Goal: Task Accomplishment & Management: Manage account settings

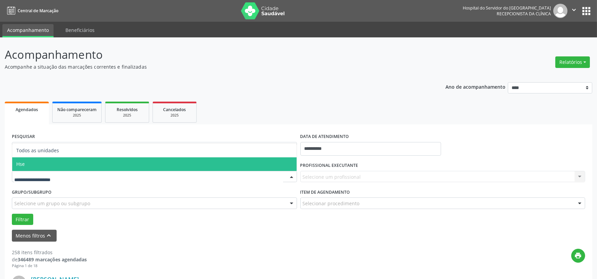
click at [56, 163] on span "Hse" at bounding box center [154, 164] width 285 height 14
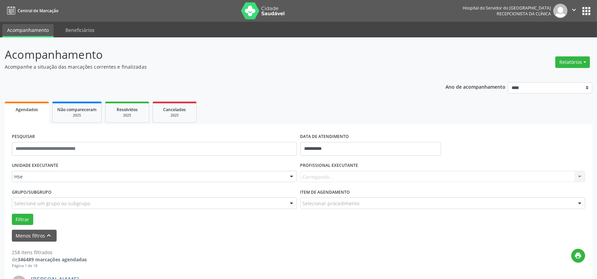
click at [321, 175] on div "Carregando... Nenhum resultado encontrado para: " " Não há nenhuma opção para s…" at bounding box center [443, 177] width 285 height 12
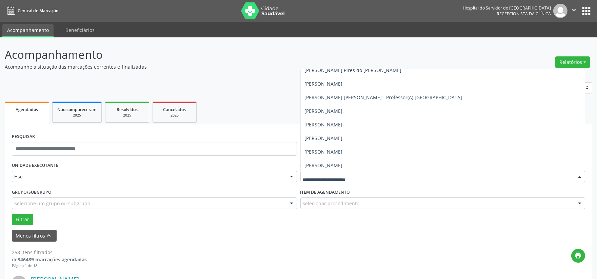
scroll to position [339, 0]
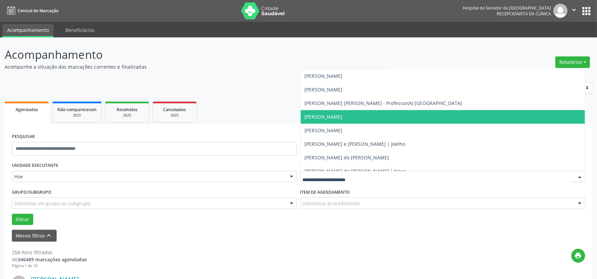
click at [337, 117] on span "[PERSON_NAME]" at bounding box center [324, 116] width 38 height 6
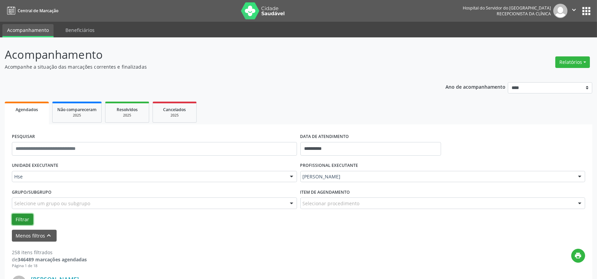
click at [21, 215] on button "Filtrar" at bounding box center [22, 219] width 21 height 12
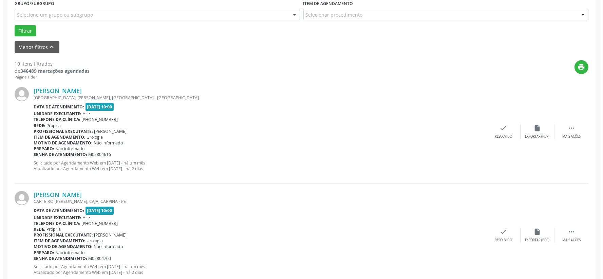
scroll to position [226, 0]
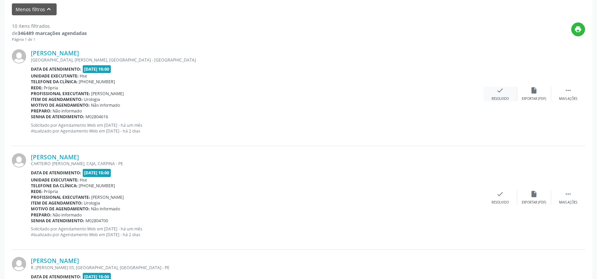
click at [498, 92] on icon "check" at bounding box center [500, 90] width 7 height 7
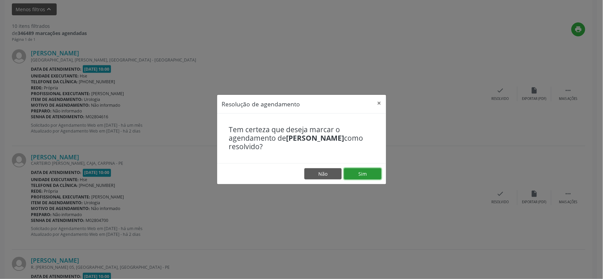
click at [364, 174] on button "Sim" at bounding box center [362, 174] width 37 height 12
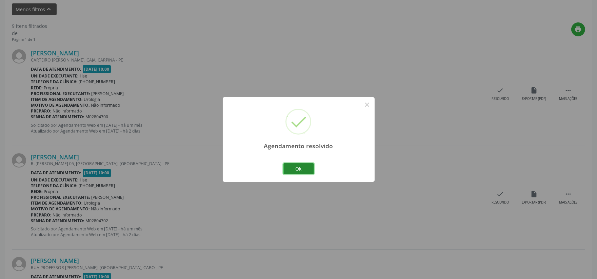
click at [300, 163] on button "Ok" at bounding box center [299, 169] width 31 height 12
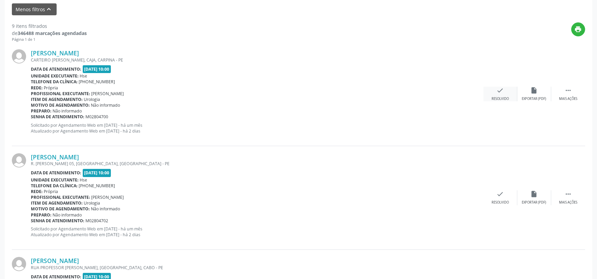
click at [501, 93] on icon "check" at bounding box center [500, 90] width 7 height 7
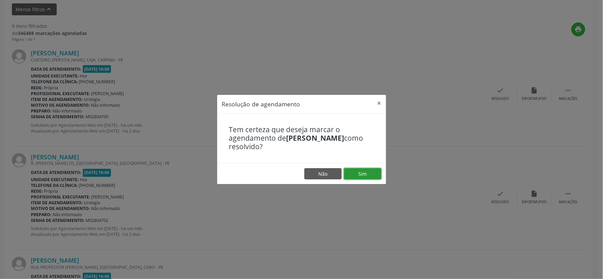
click at [363, 173] on button "Sim" at bounding box center [362, 174] width 37 height 12
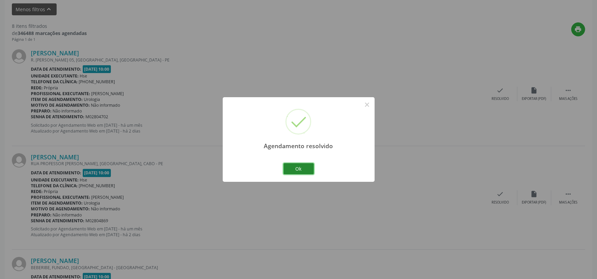
click at [300, 165] on button "Ok" at bounding box center [299, 169] width 31 height 12
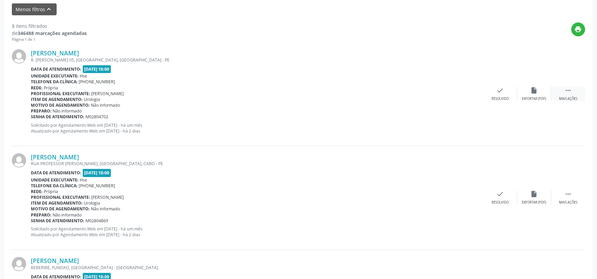
click at [568, 90] on icon "" at bounding box center [568, 90] width 7 height 7
click at [534, 87] on icon "alarm_off" at bounding box center [534, 90] width 7 height 7
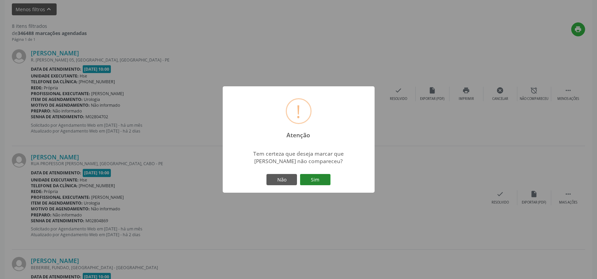
click at [317, 176] on button "Sim" at bounding box center [315, 180] width 31 height 12
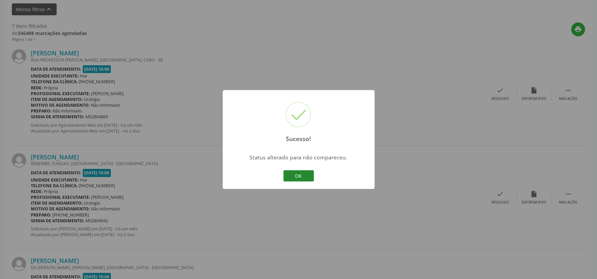
click at [304, 172] on button "OK" at bounding box center [299, 176] width 31 height 12
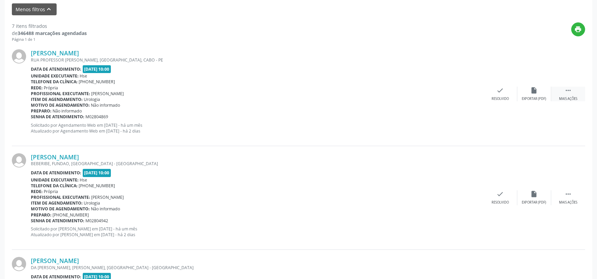
click at [568, 90] on icon "" at bounding box center [568, 90] width 7 height 7
click at [533, 97] on div "Não compareceu" at bounding box center [534, 98] width 29 height 5
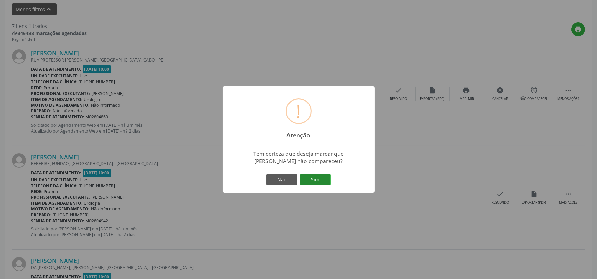
click at [322, 177] on button "Sim" at bounding box center [315, 180] width 31 height 12
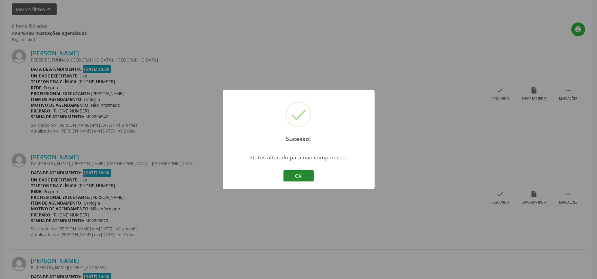
click at [296, 172] on button "OK" at bounding box center [299, 176] width 31 height 12
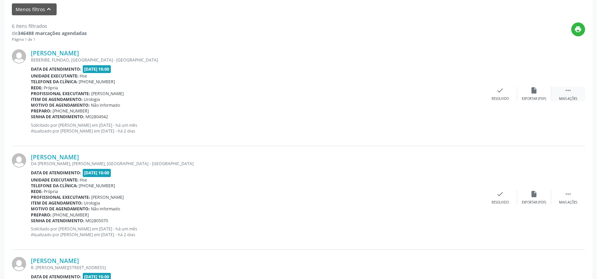
click at [566, 94] on div " Mais ações" at bounding box center [569, 94] width 34 height 15
click at [528, 88] on div "alarm_off Não compareceu" at bounding box center [535, 94] width 34 height 15
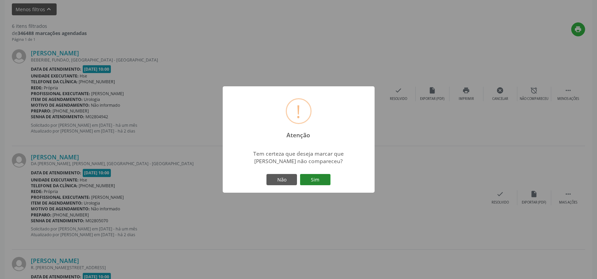
click at [317, 178] on button "Sim" at bounding box center [315, 180] width 31 height 12
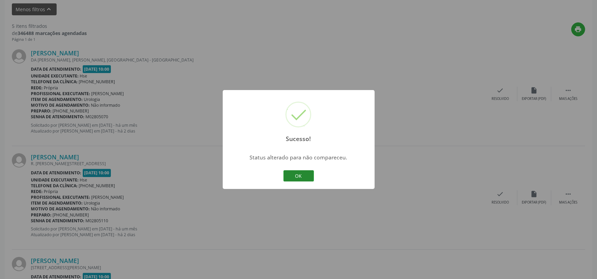
click at [299, 175] on button "OK" at bounding box center [299, 176] width 31 height 12
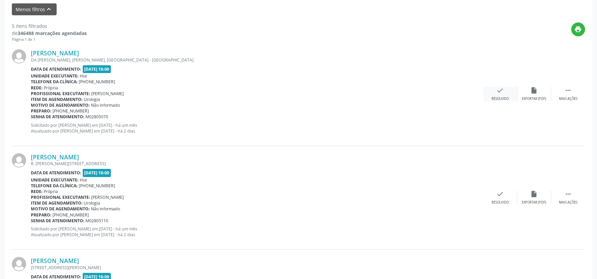
click at [497, 89] on icon "check" at bounding box center [500, 90] width 7 height 7
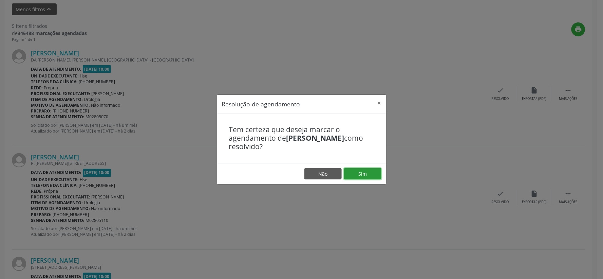
click at [372, 172] on button "Sim" at bounding box center [362, 174] width 37 height 12
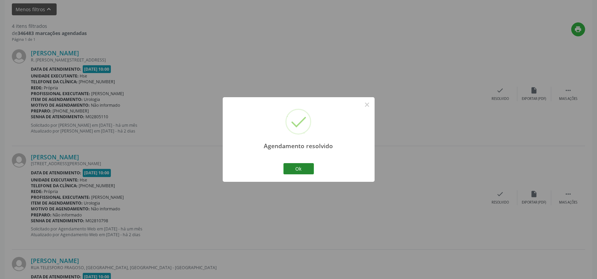
click at [302, 162] on div "Ok Cancel" at bounding box center [299, 168] width 34 height 14
click at [302, 165] on button "Ok" at bounding box center [299, 169] width 31 height 12
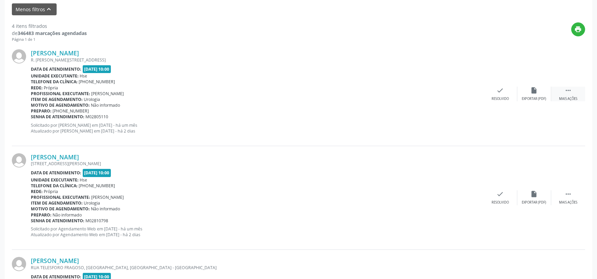
click at [575, 90] on div " Mais ações" at bounding box center [569, 94] width 34 height 15
click at [537, 95] on div "alarm_off Não compareceu" at bounding box center [535, 94] width 34 height 15
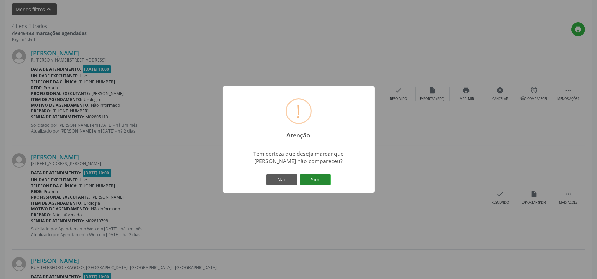
click at [316, 178] on button "Sim" at bounding box center [315, 180] width 31 height 12
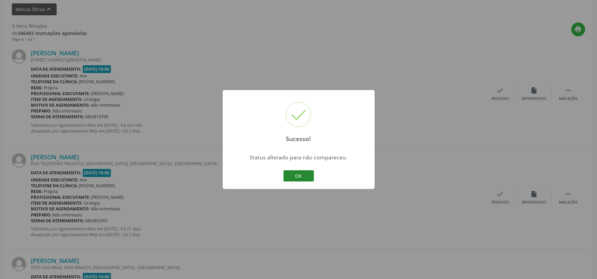
click at [299, 173] on button "OK" at bounding box center [299, 176] width 31 height 12
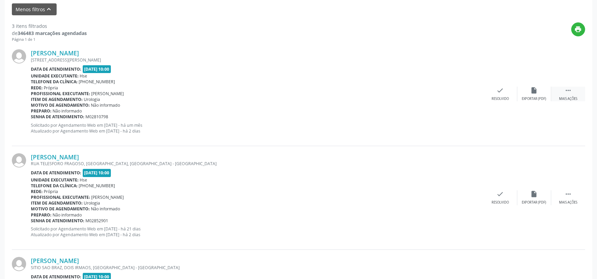
click at [568, 91] on icon "" at bounding box center [568, 90] width 7 height 7
click at [537, 95] on div "alarm_off Não compareceu" at bounding box center [535, 94] width 34 height 15
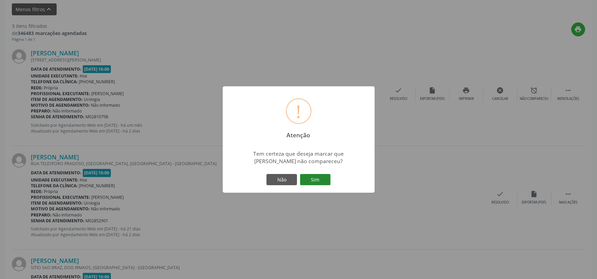
click at [323, 180] on button "Sim" at bounding box center [315, 180] width 31 height 12
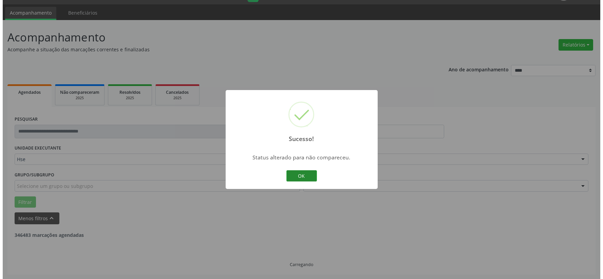
scroll to position [208, 0]
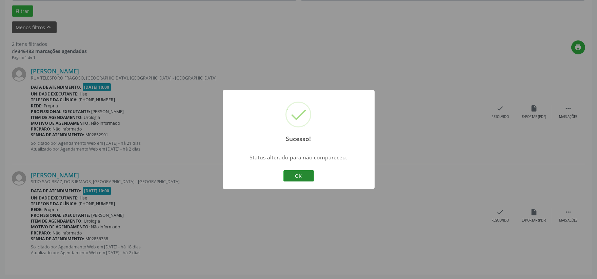
click at [298, 174] on button "OK" at bounding box center [299, 176] width 31 height 12
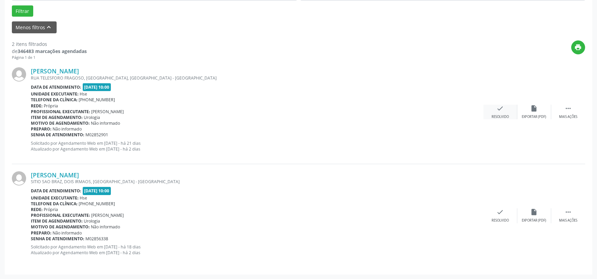
click at [499, 107] on icon "check" at bounding box center [500, 107] width 7 height 7
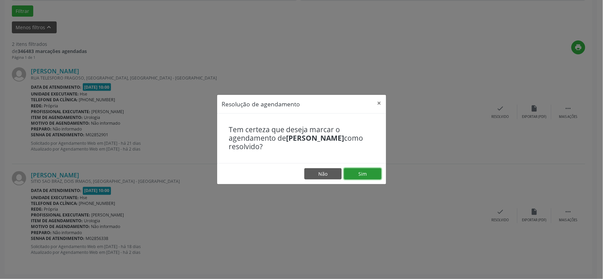
click at [368, 168] on button "Sim" at bounding box center [362, 174] width 37 height 12
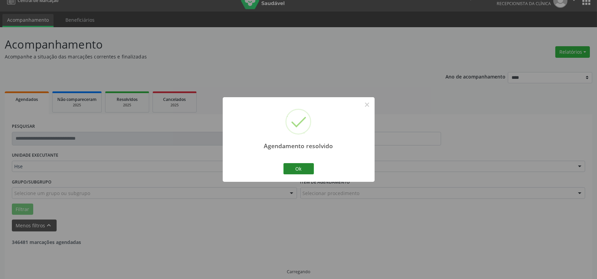
scroll to position [17, 0]
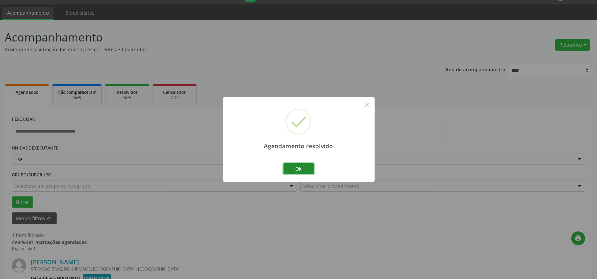
click at [303, 167] on button "Ok" at bounding box center [299, 169] width 31 height 12
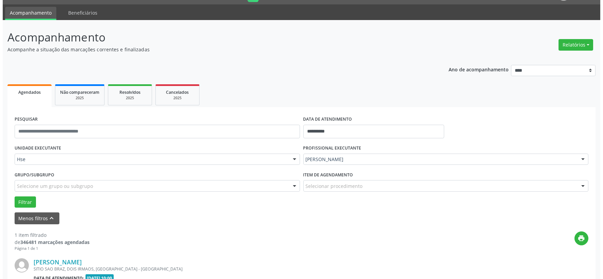
scroll to position [104, 0]
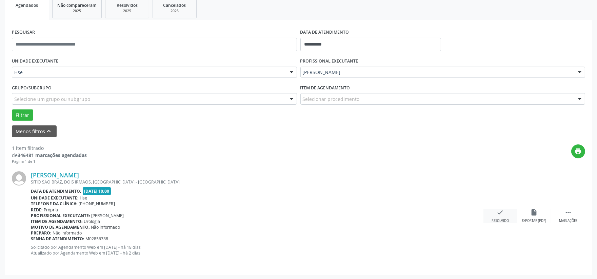
click at [505, 211] on div "check Resolvido" at bounding box center [501, 215] width 34 height 15
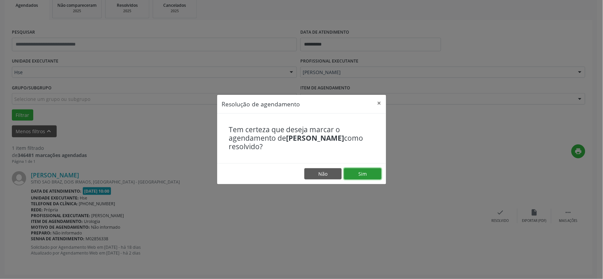
click at [373, 172] on button "Sim" at bounding box center [362, 174] width 37 height 12
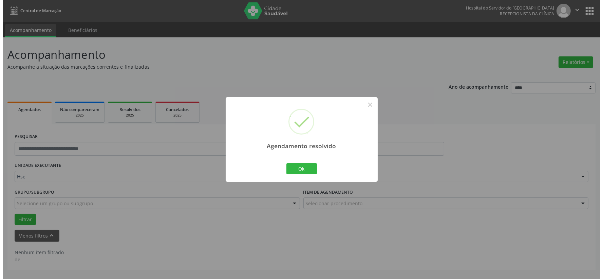
scroll to position [0, 0]
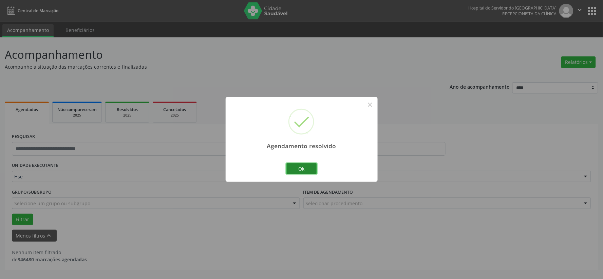
click at [307, 169] on button "Ok" at bounding box center [301, 169] width 31 height 12
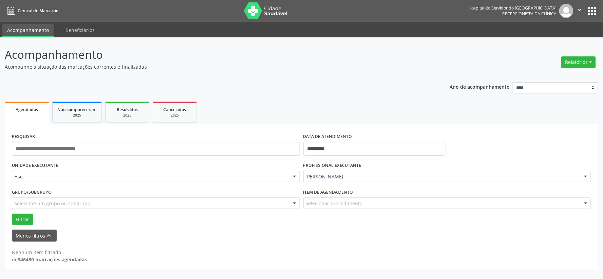
click at [238, 97] on div "**********" at bounding box center [301, 173] width 593 height 192
